Goal: Task Accomplishment & Management: Use online tool/utility

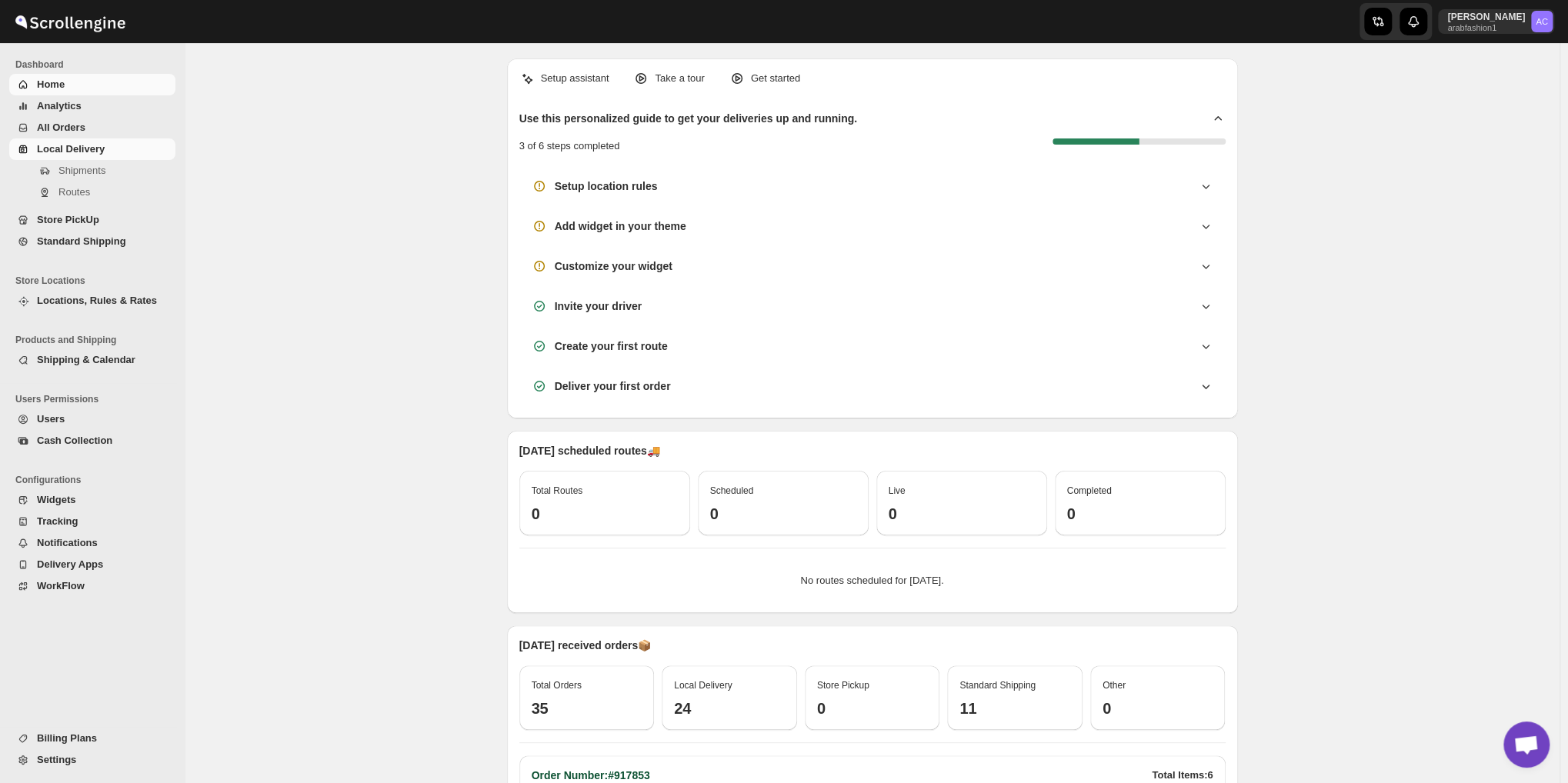
click at [81, 149] on span "Local Delivery" at bounding box center [71, 149] width 68 height 12
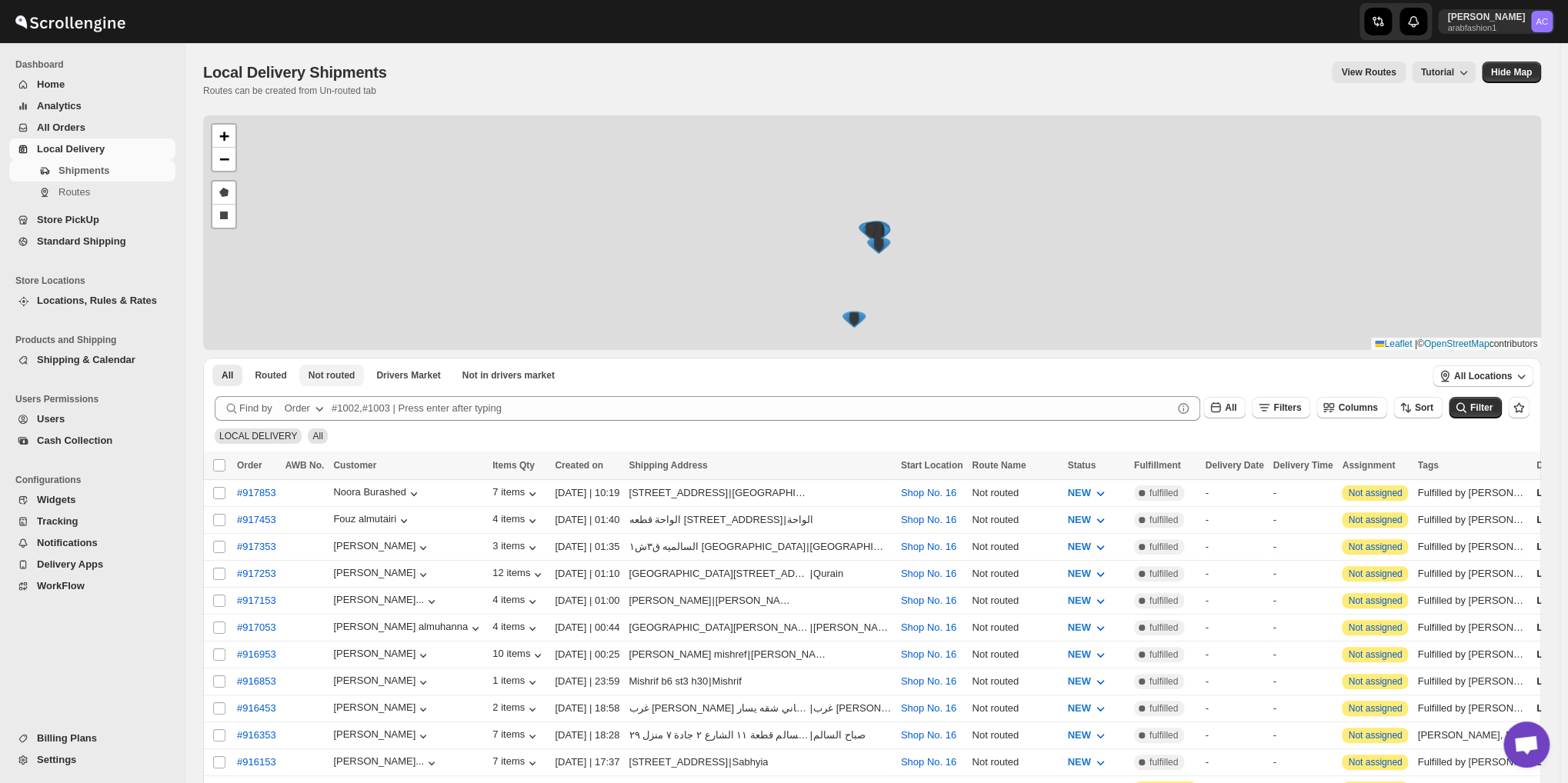
click at [344, 137] on div "+ − Draw a polygon Draw a rectangle Leaflet | © OpenStreetMap contributors" at bounding box center [872, 232] width 1338 height 235
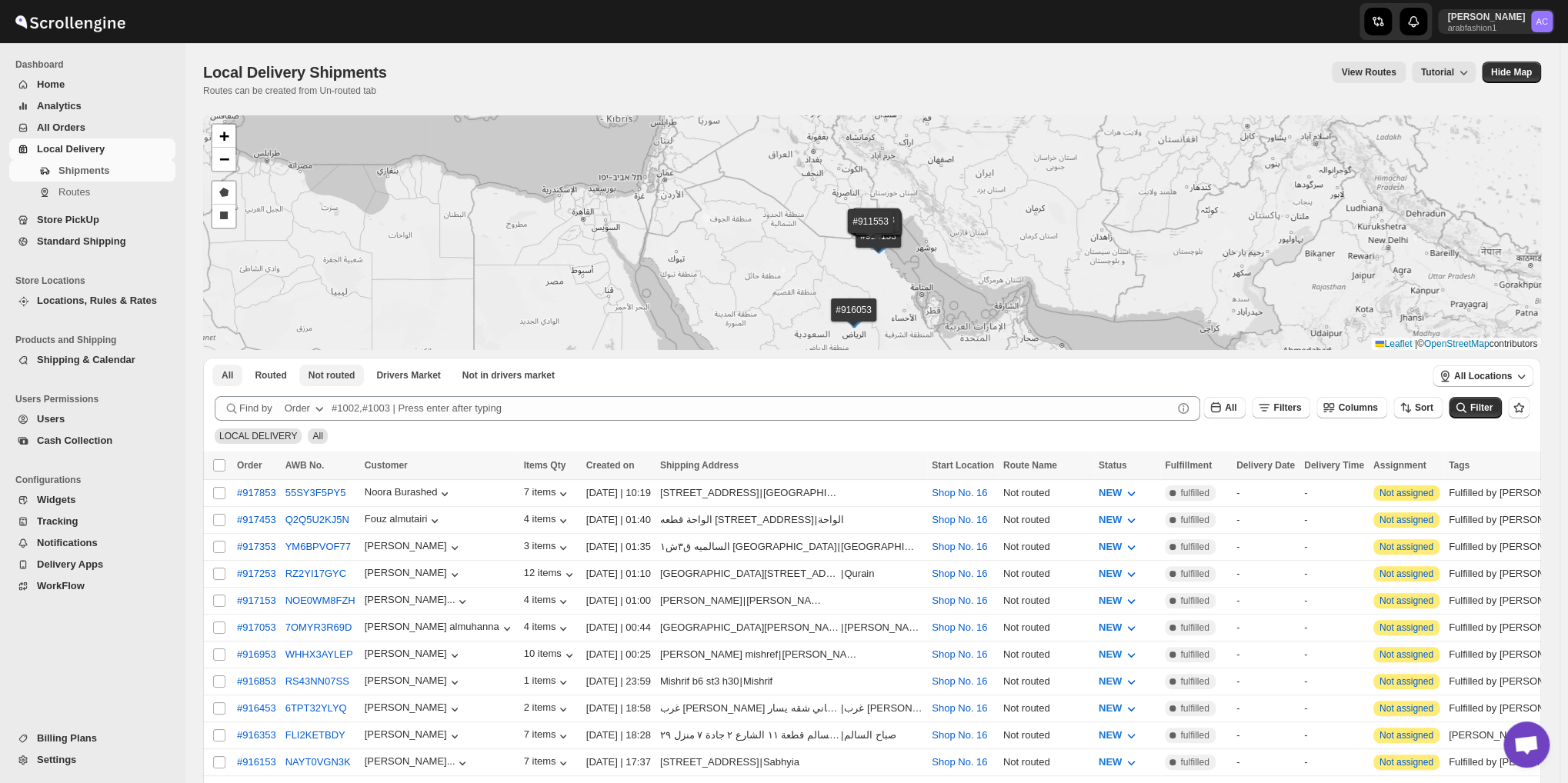
click at [340, 376] on span "Not routed" at bounding box center [332, 376] width 47 height 13
click at [215, 462] on input "Select all shipments" at bounding box center [220, 465] width 13 height 13
checkbox input "true"
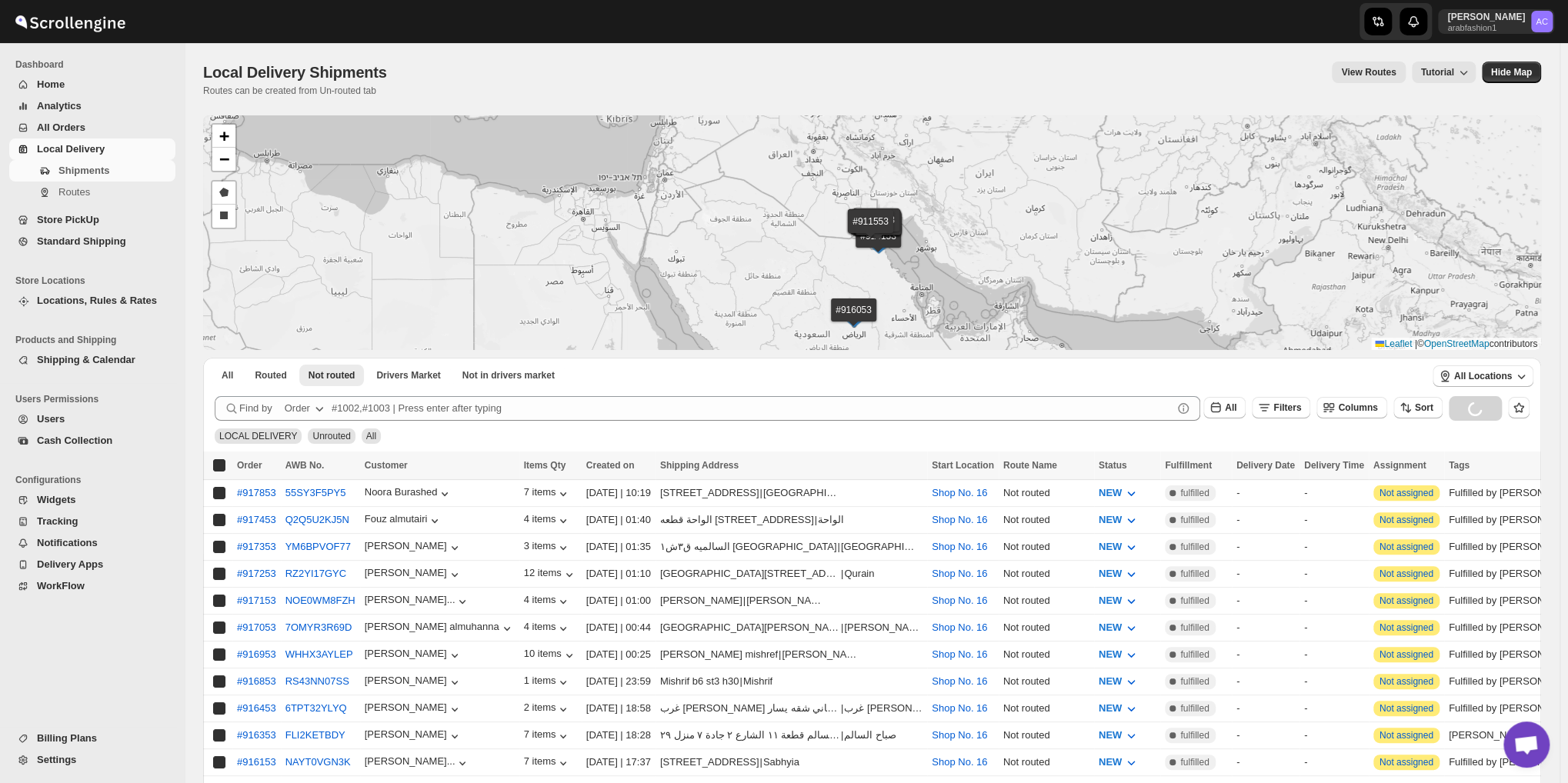
checkbox input "true"
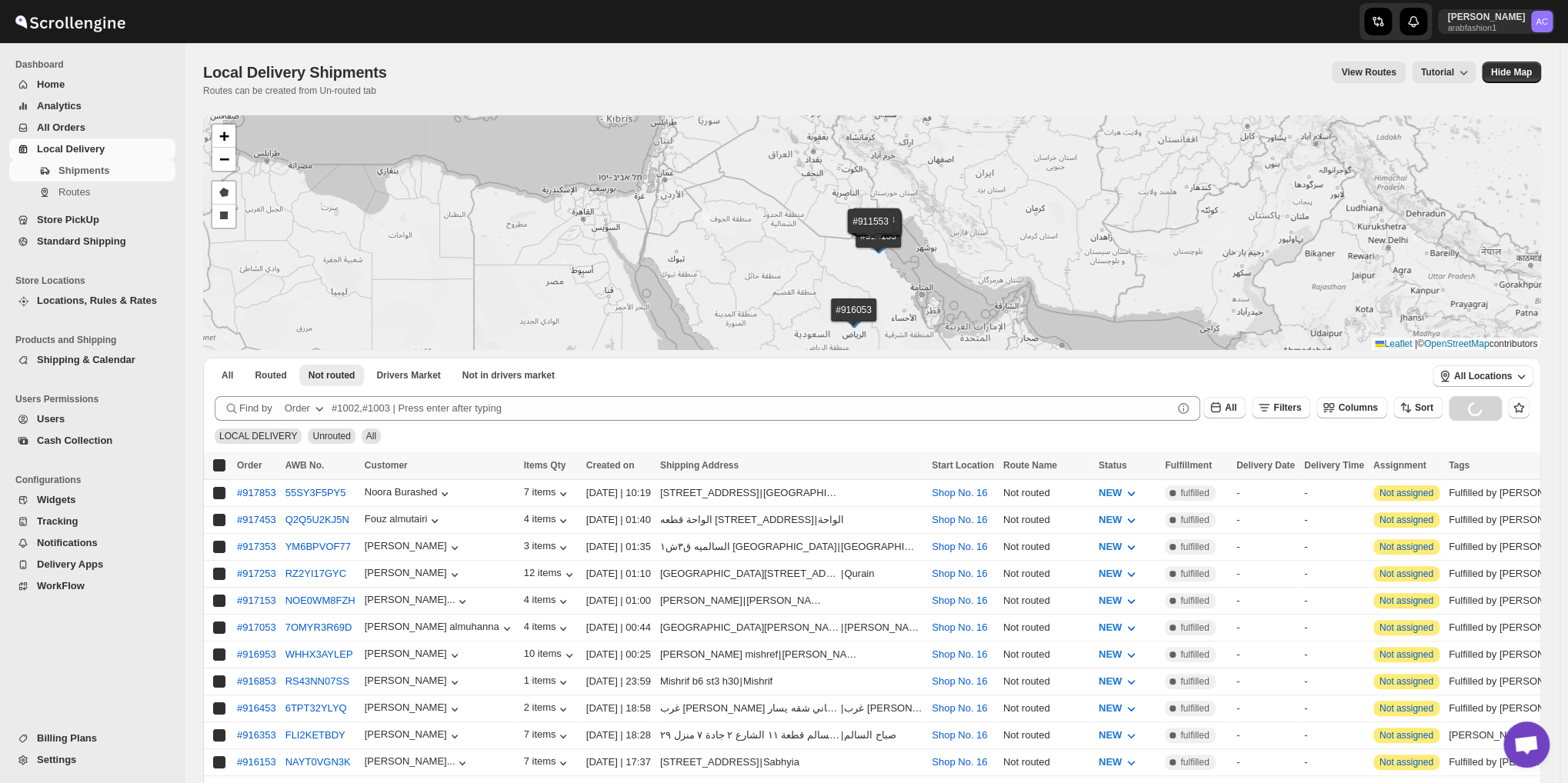
checkbox input "true"
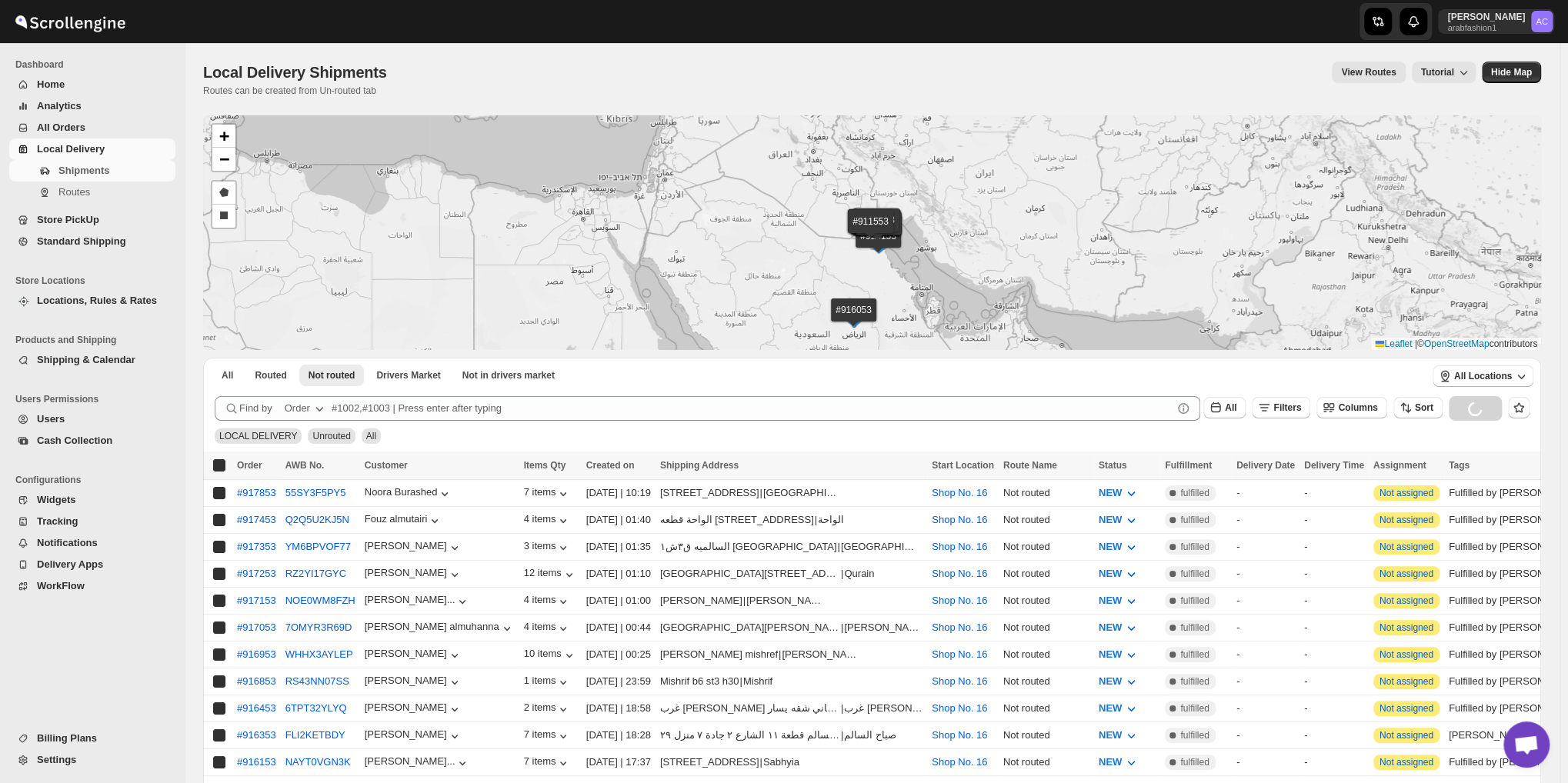
checkbox input "true"
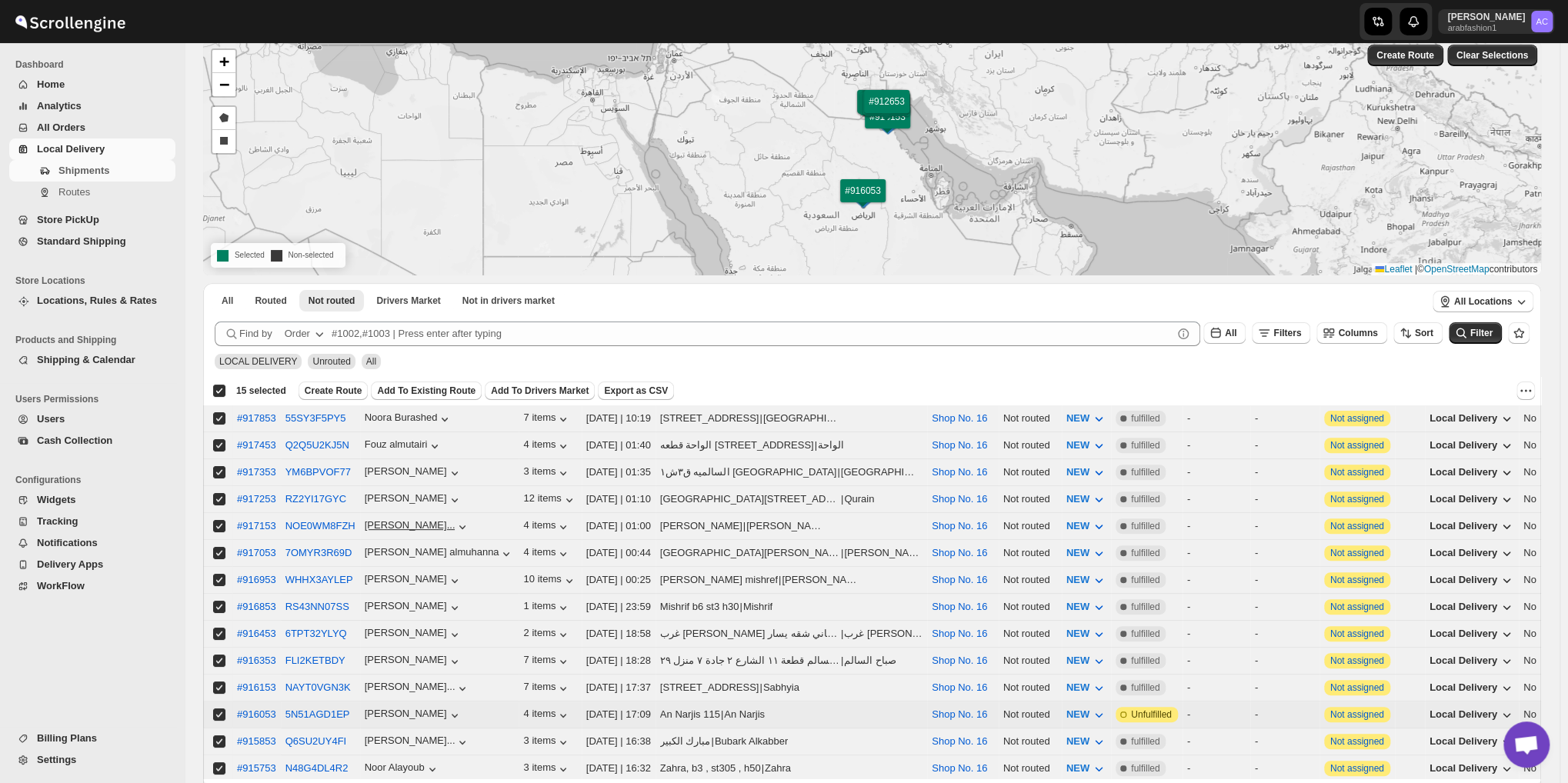
scroll to position [210, 0]
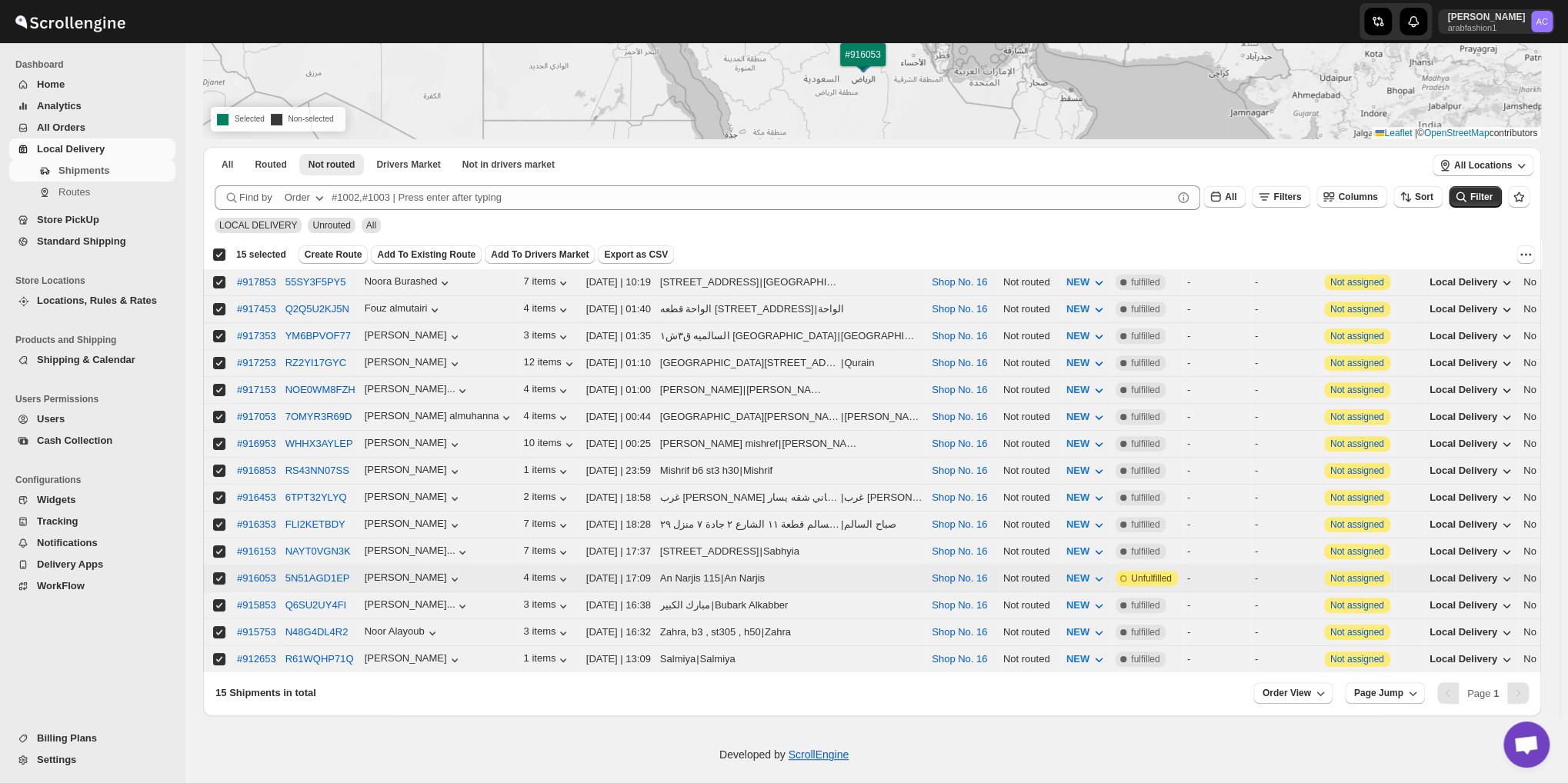
click at [218, 573] on input "Select shipment" at bounding box center [220, 579] width 13 height 13
checkbox input "false"
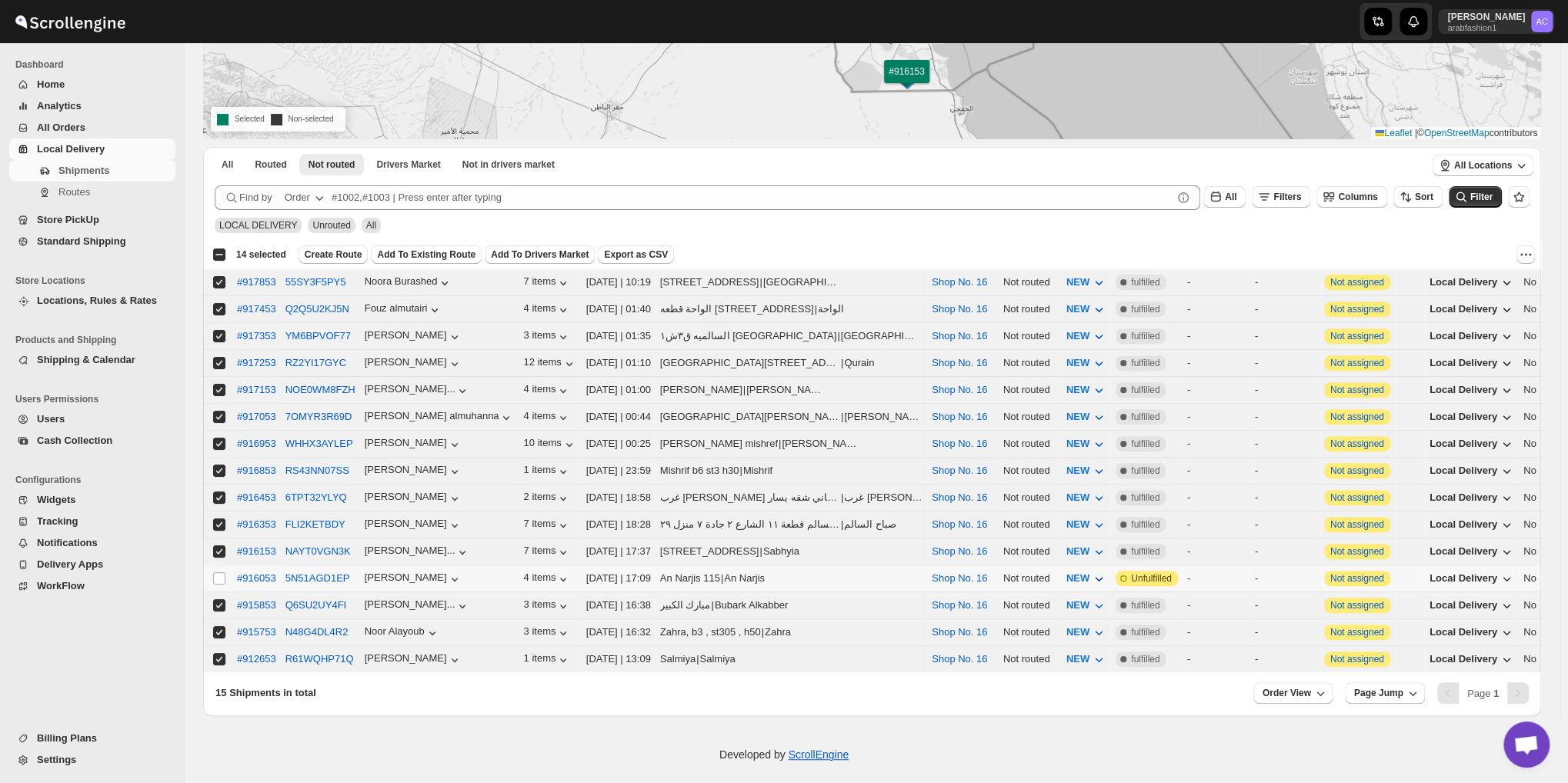
click at [1091, 571] on icon "button" at bounding box center [1098, 578] width 15 height 15
click at [560, 659] on icon "button" at bounding box center [563, 661] width 6 height 4
click at [219, 653] on input "Select shipment" at bounding box center [220, 660] width 13 height 13
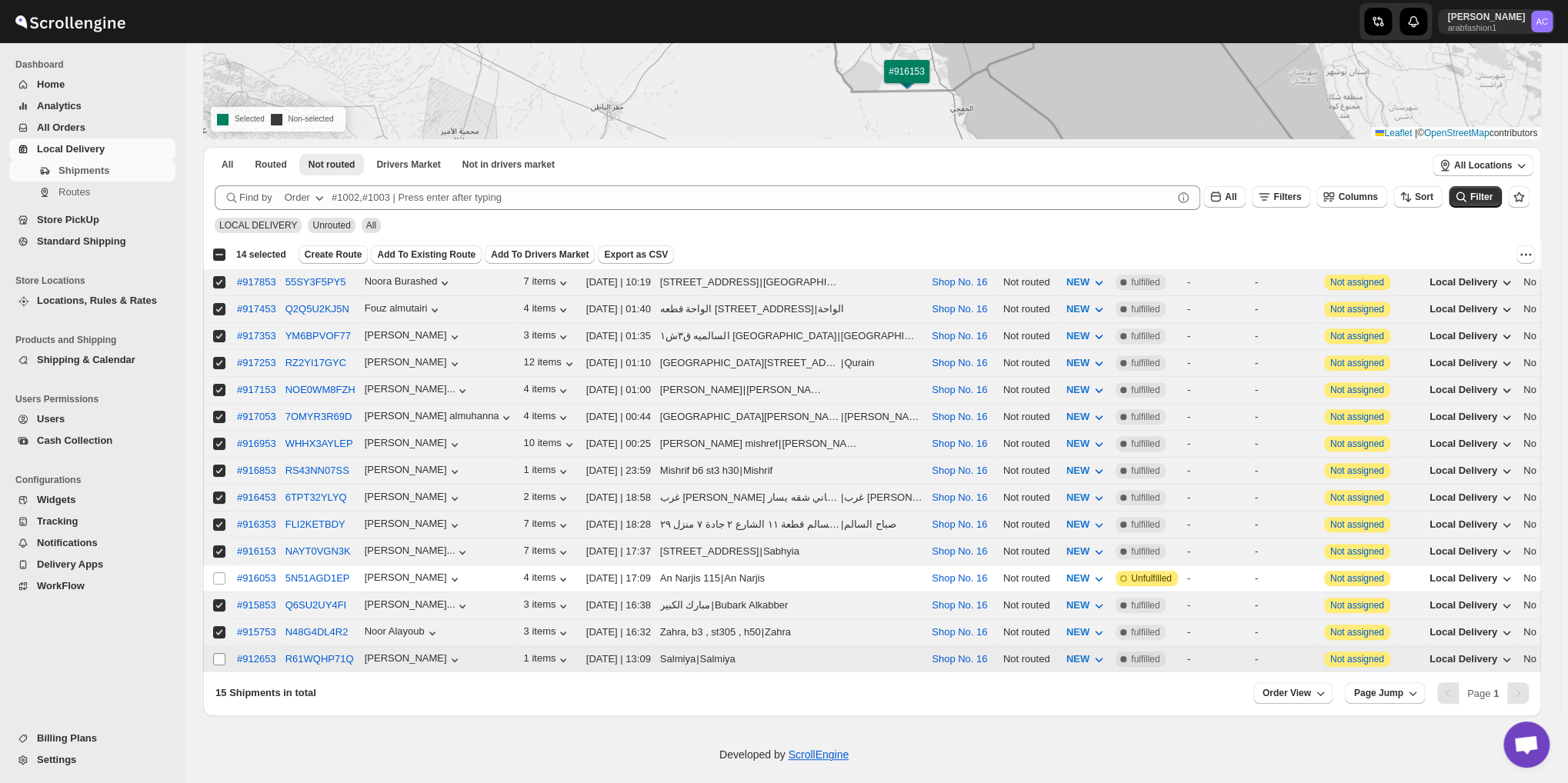
checkbox input "false"
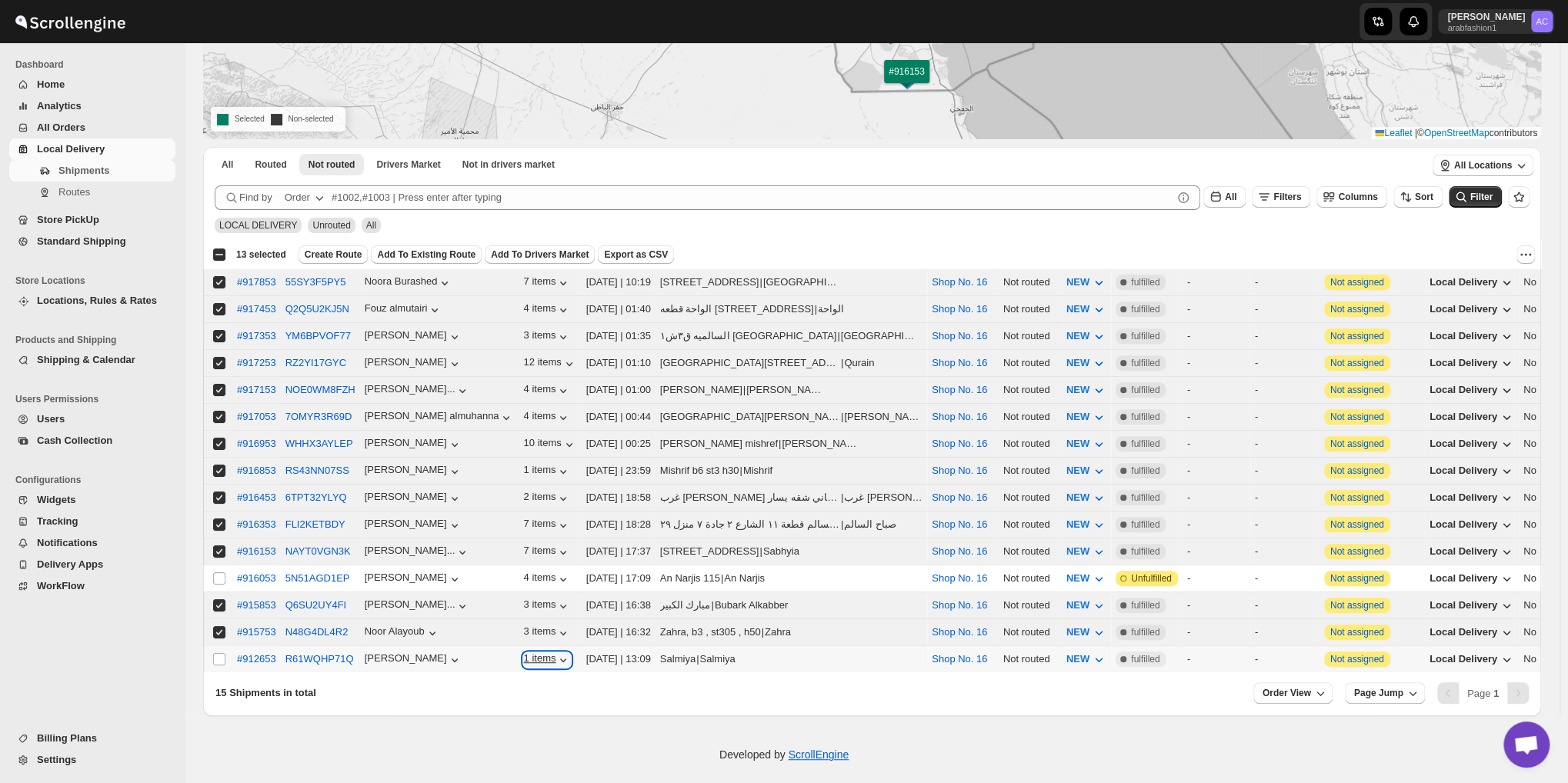
click at [555, 652] on icon "button" at bounding box center [563, 660] width 15 height 15
click at [555, 572] on icon "button" at bounding box center [563, 579] width 15 height 15
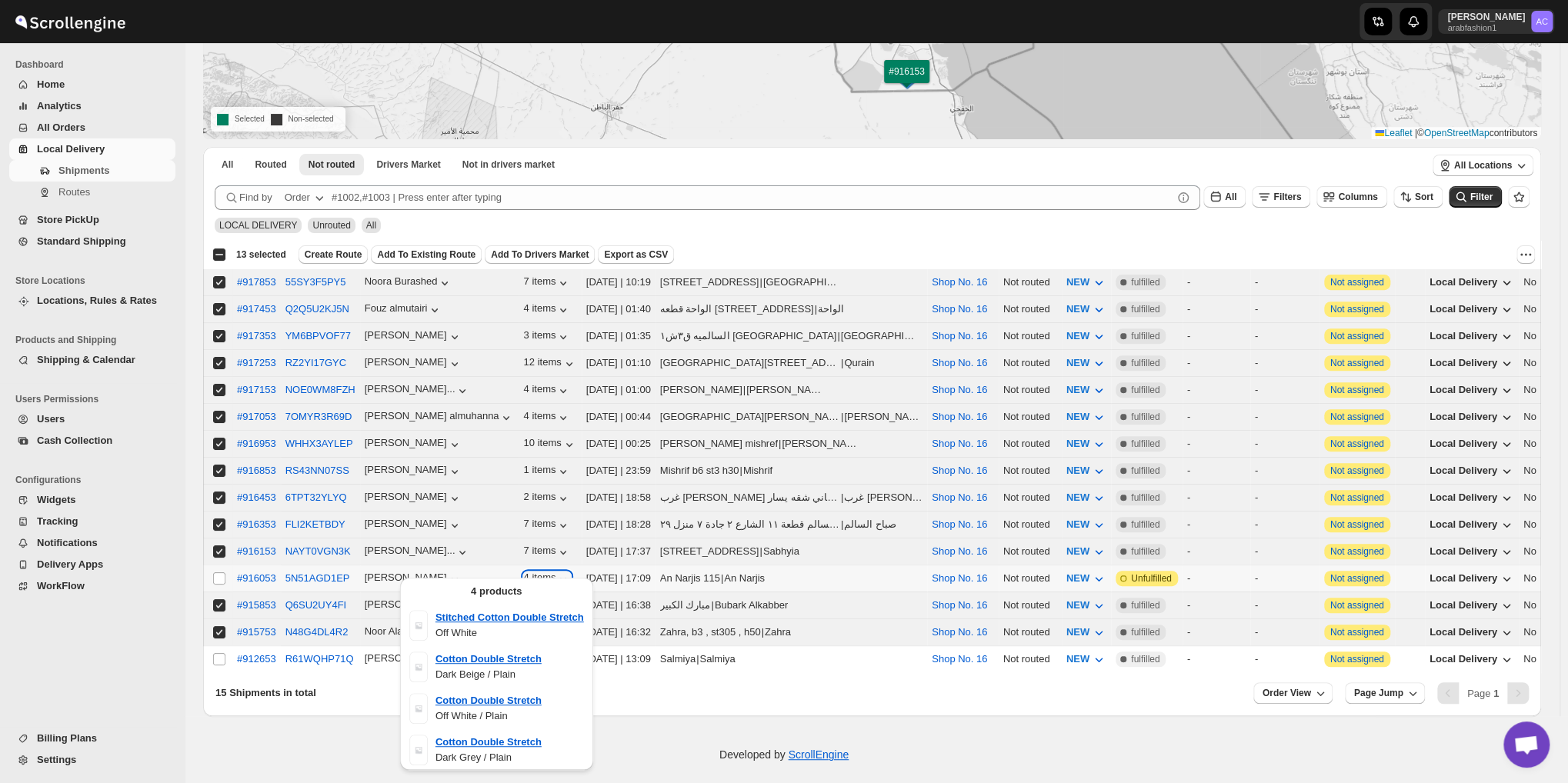
click at [555, 572] on icon "button" at bounding box center [563, 579] width 15 height 15
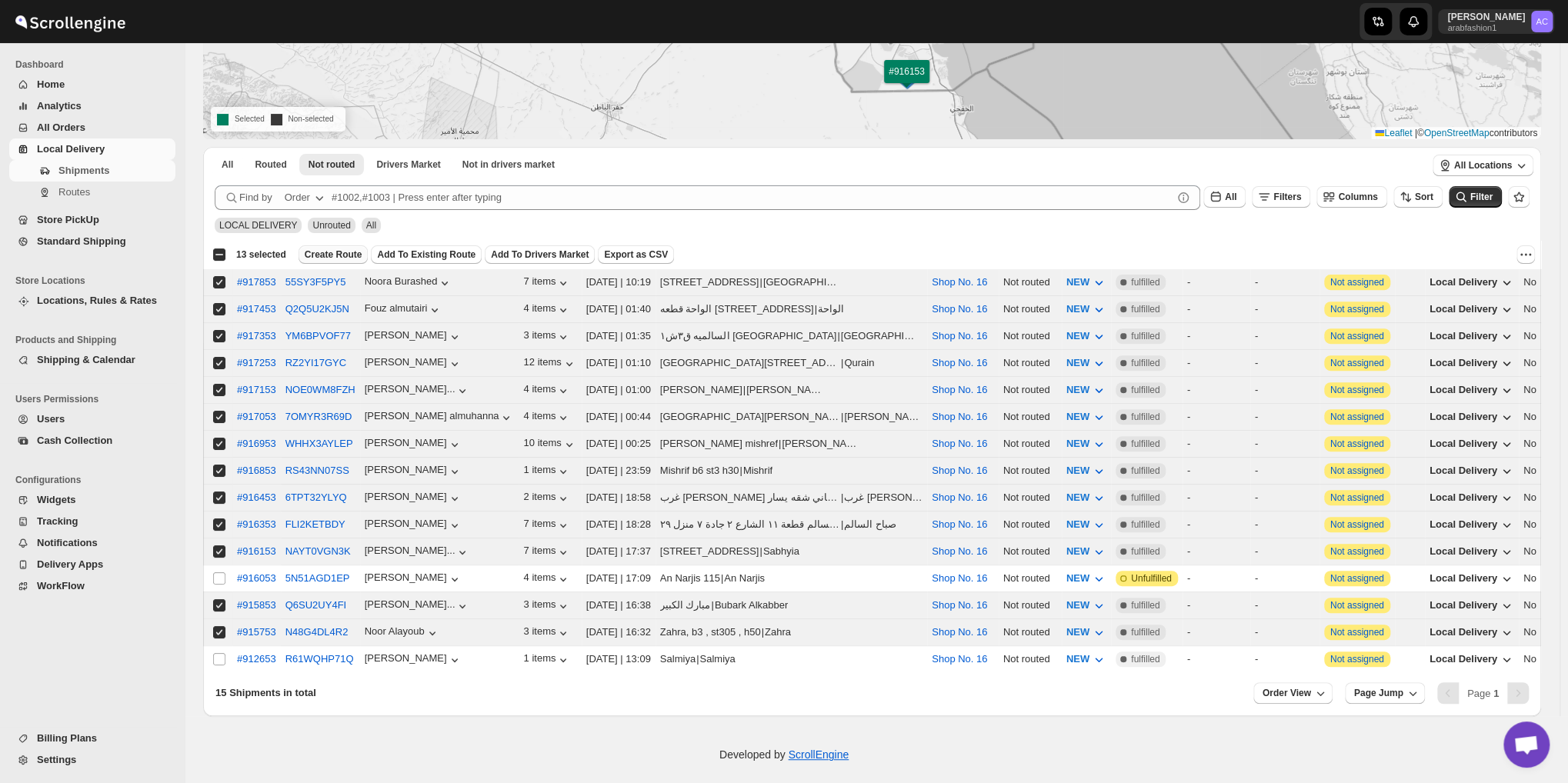
click at [335, 250] on span "Create Route" at bounding box center [334, 255] width 58 height 13
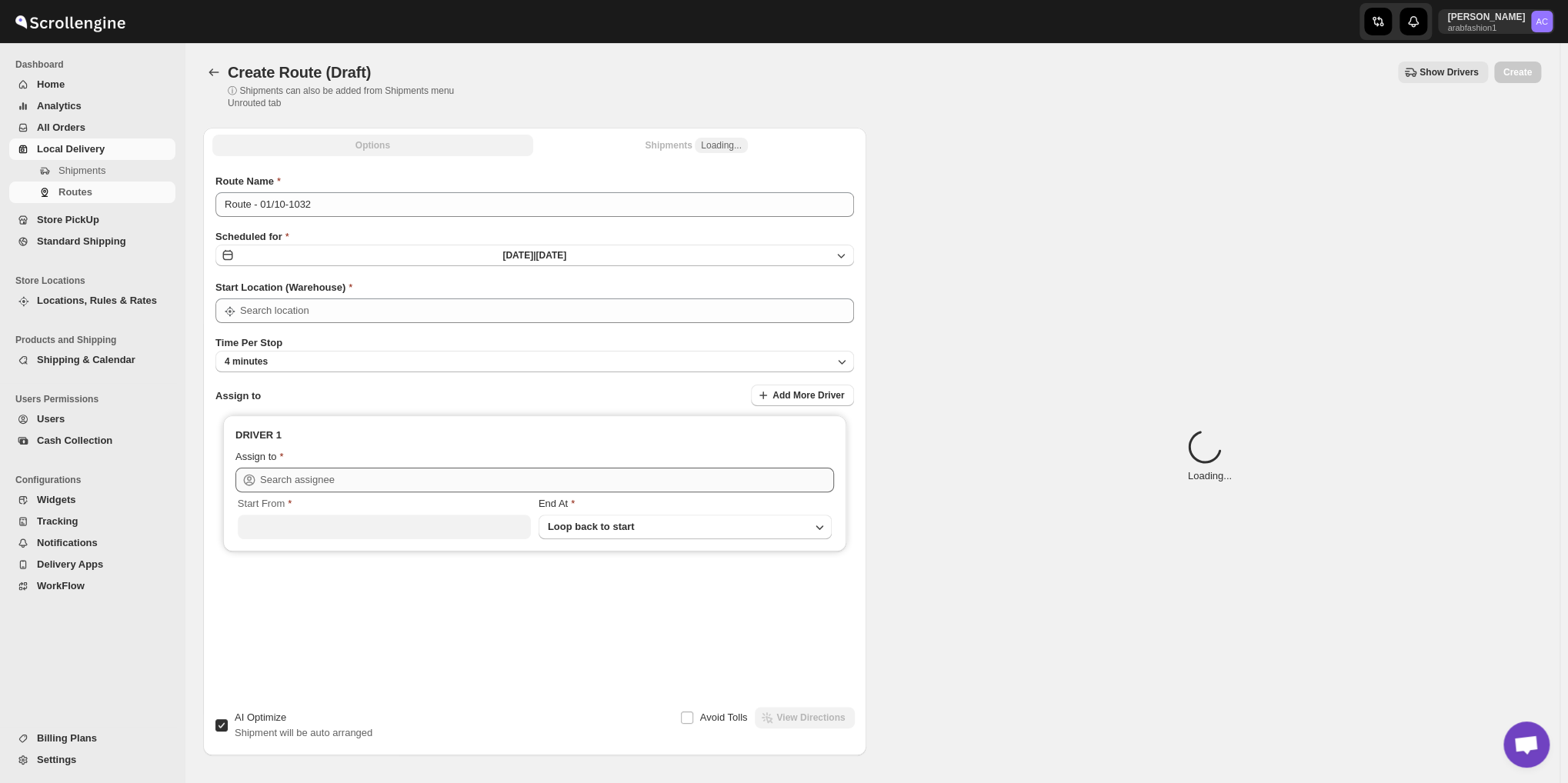
type input "Shop No. 16"
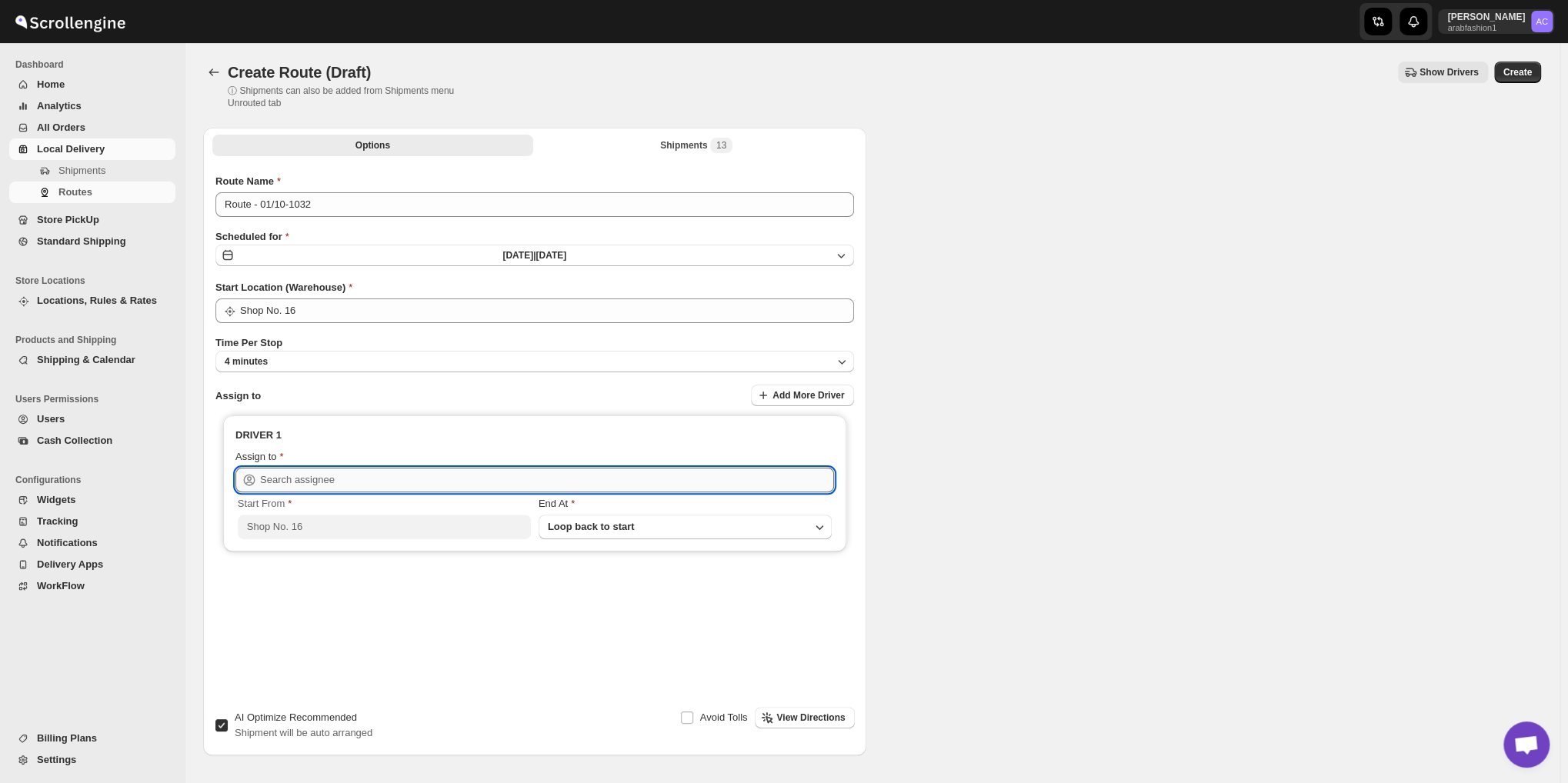
click at [399, 480] on input "text" at bounding box center [547, 479] width 573 height 24
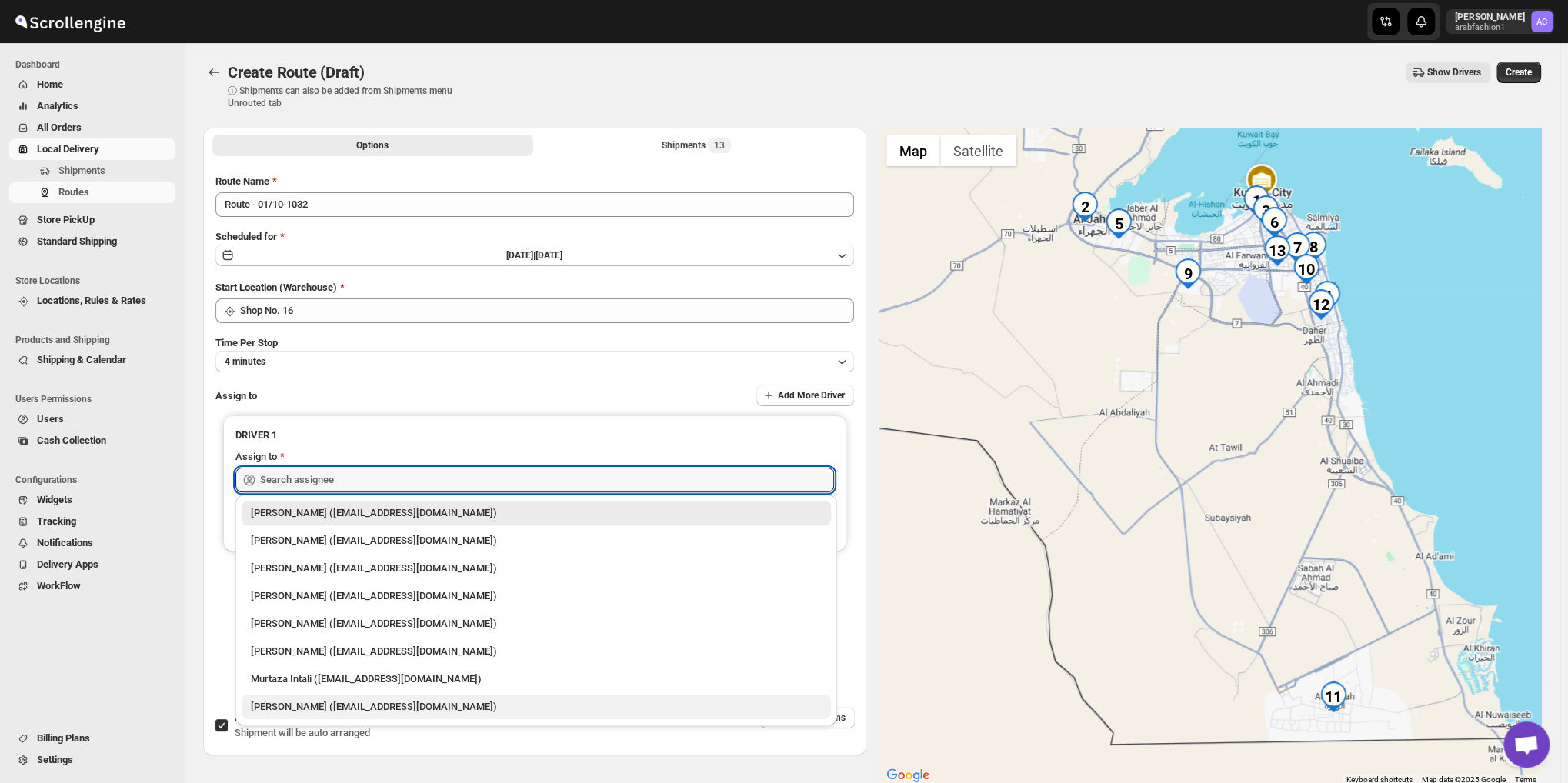
click at [412, 711] on div "[PERSON_NAME] ([EMAIL_ADDRESS][DOMAIN_NAME])" at bounding box center [535, 707] width 571 height 15
type input "[PERSON_NAME] ([EMAIL_ADDRESS][DOMAIN_NAME])"
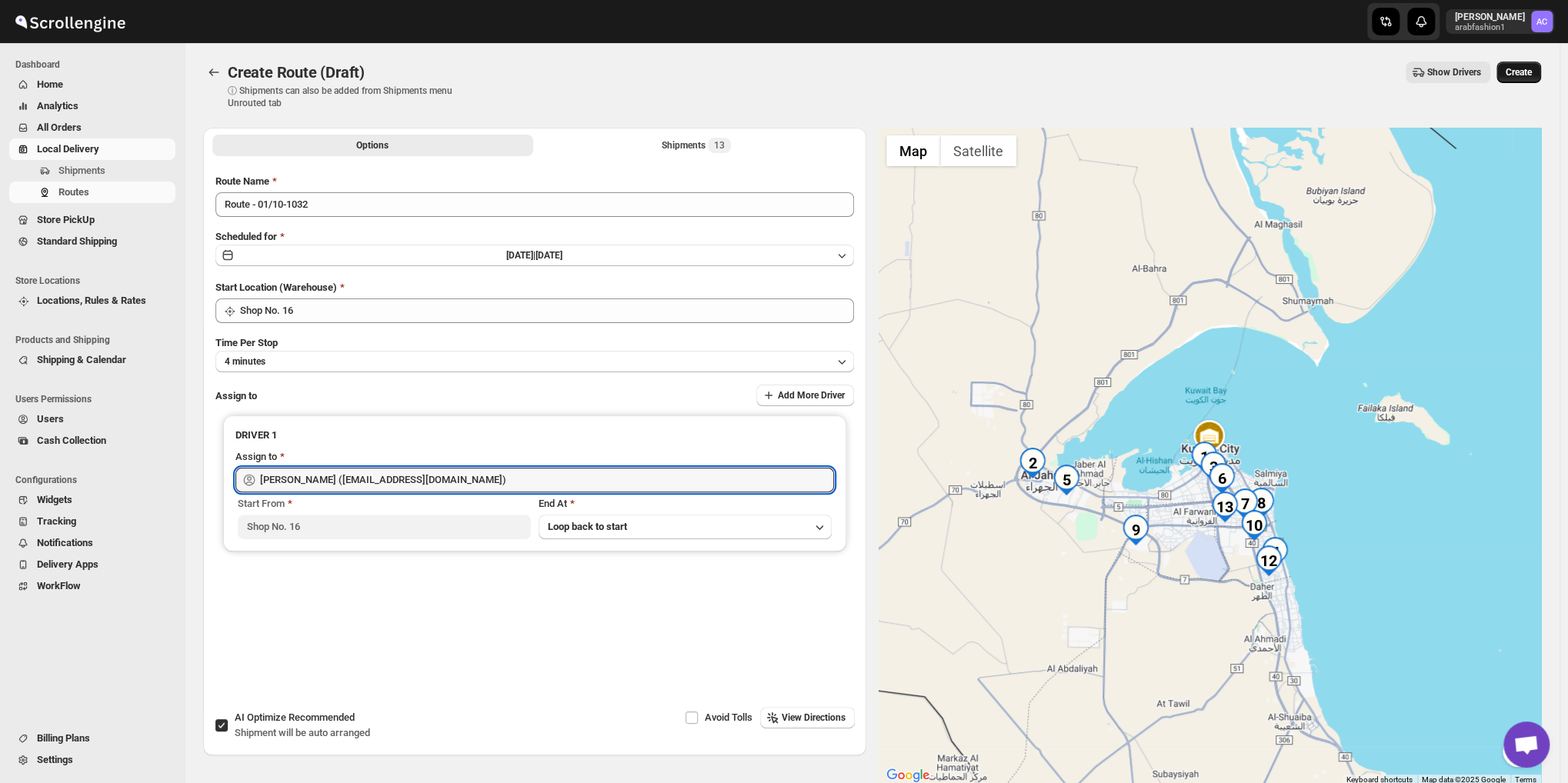
click at [1538, 72] on button "Create" at bounding box center [1518, 73] width 44 height 22
